Goal: Task Accomplishment & Management: Manage account settings

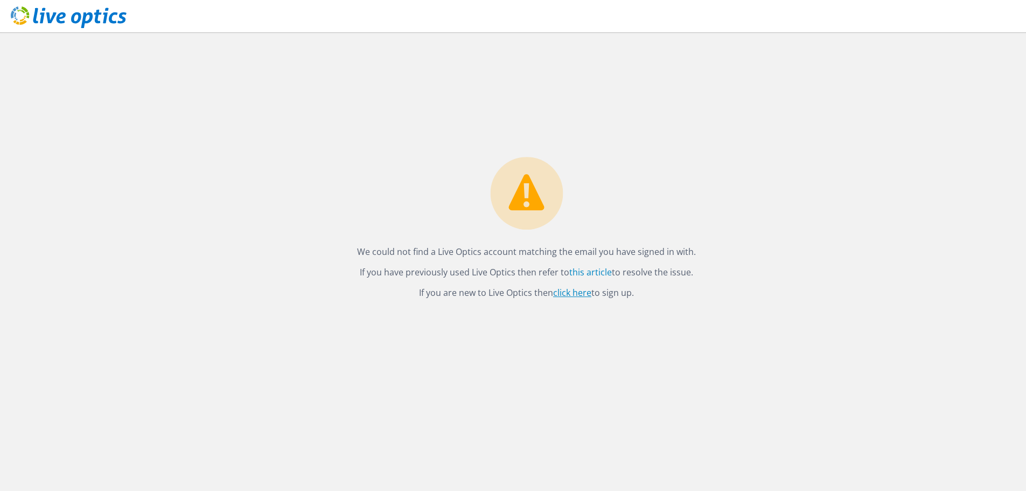
click at [580, 293] on link "click here" at bounding box center [572, 292] width 38 height 12
click at [60, 22] on use at bounding box center [69, 17] width 116 height 22
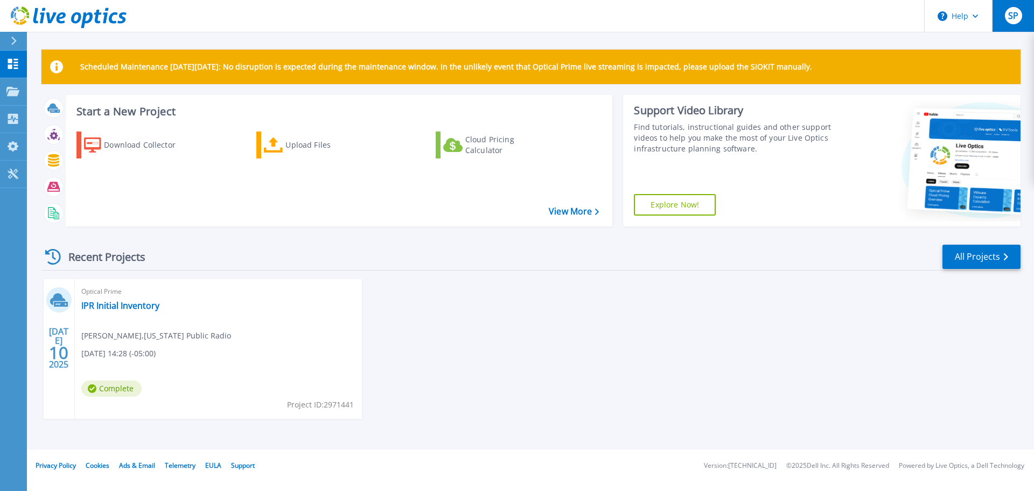
click at [1010, 20] on span "SP" at bounding box center [1013, 15] width 10 height 9
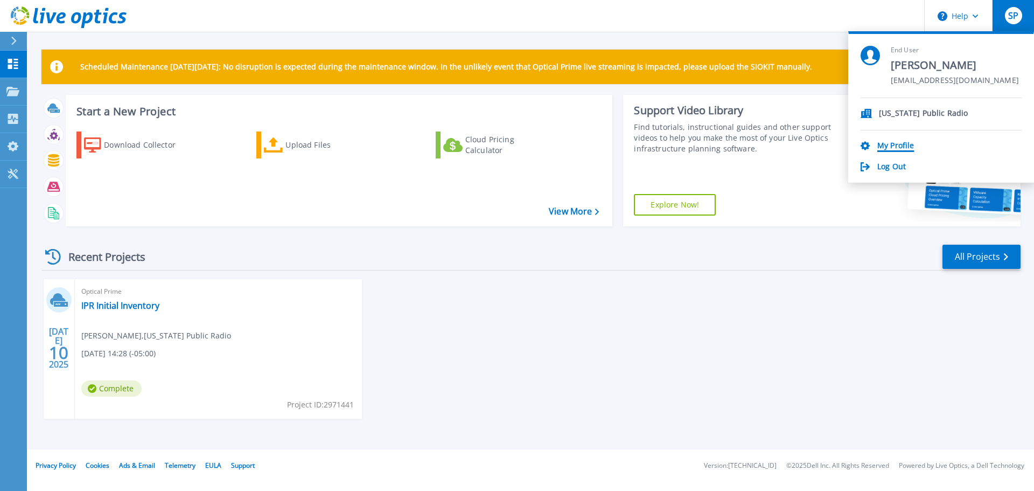
click at [894, 142] on link "My Profile" at bounding box center [895, 146] width 37 height 10
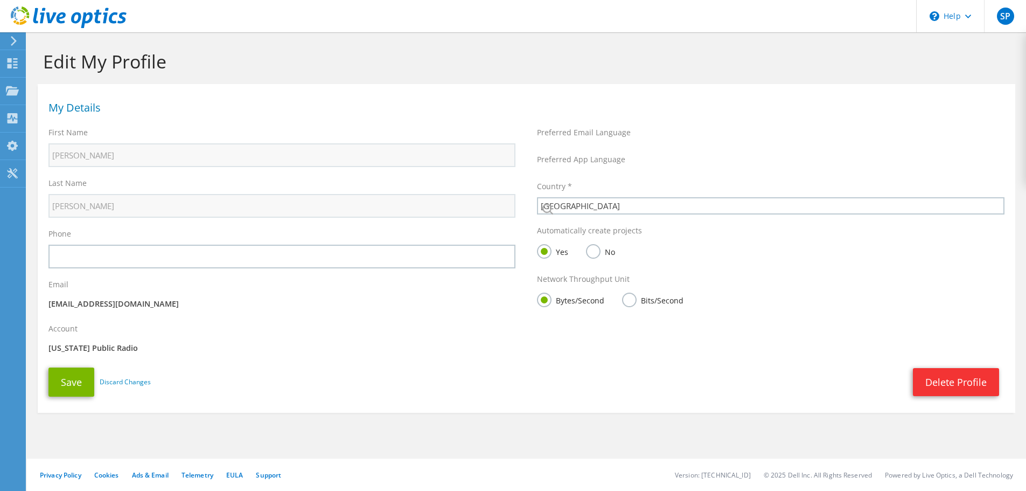
select select "224"
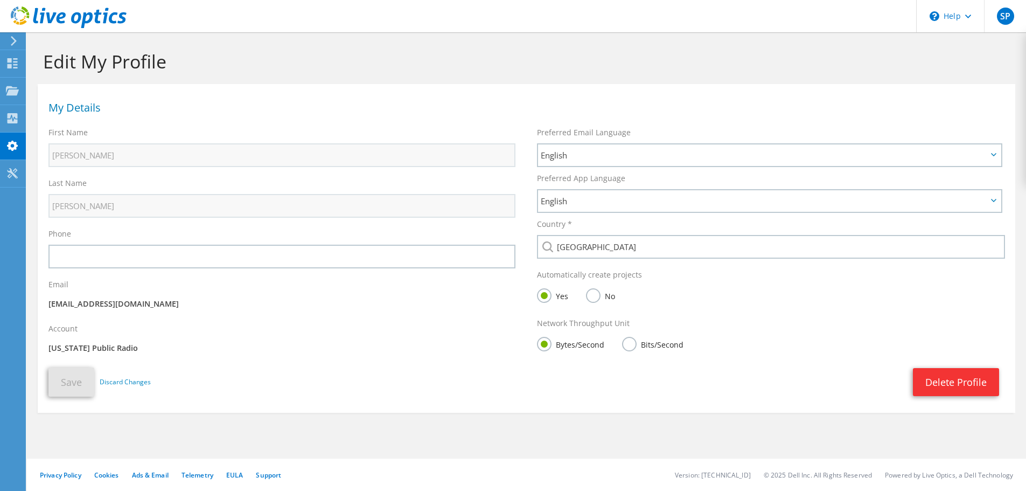
click at [412, 348] on p "Iowa Public Radio" at bounding box center [281, 348] width 467 height 12
